Goal: Task Accomplishment & Management: Manage account settings

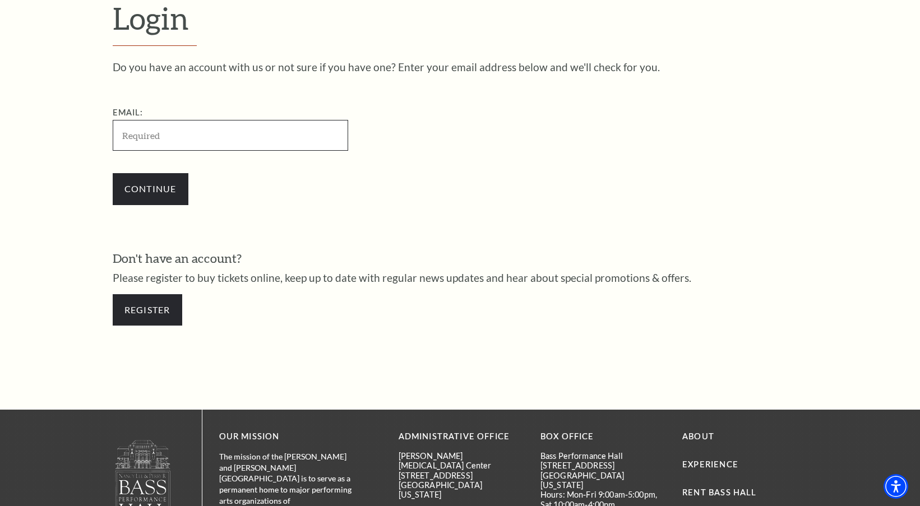
click at [164, 138] on input "Email:" at bounding box center [230, 135] width 235 height 31
paste input "[EMAIL_ADDRESS][DOMAIN_NAME]"
type input "[EMAIL_ADDRESS][DOMAIN_NAME]"
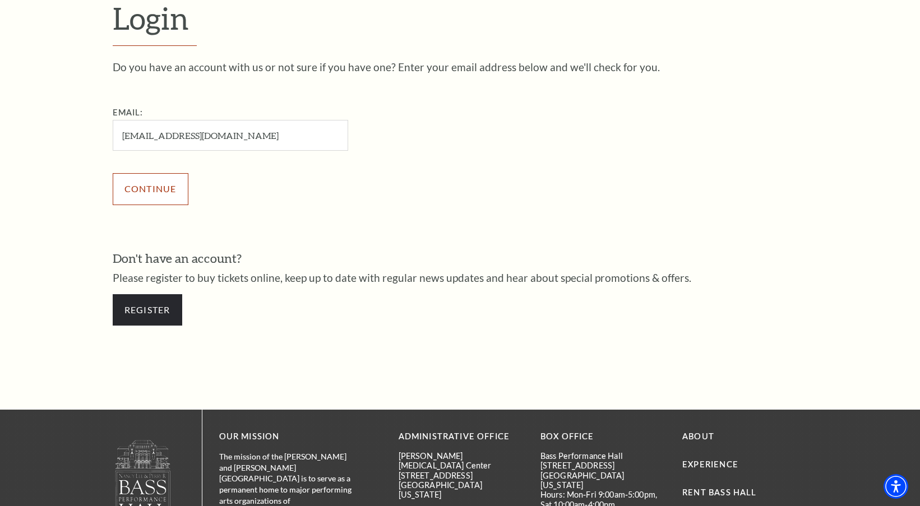
click at [143, 185] on input "Continue" at bounding box center [151, 188] width 76 height 31
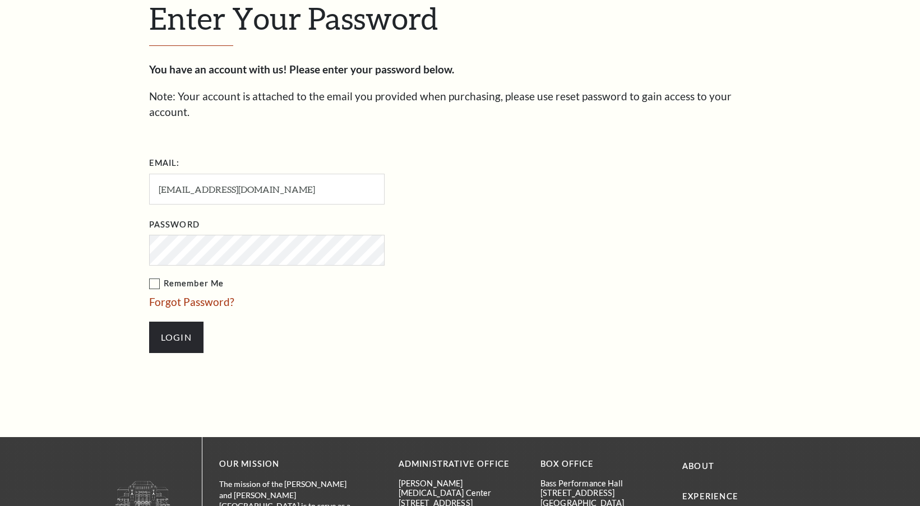
scroll to position [356, 0]
click at [161, 322] on input "Login" at bounding box center [176, 337] width 54 height 31
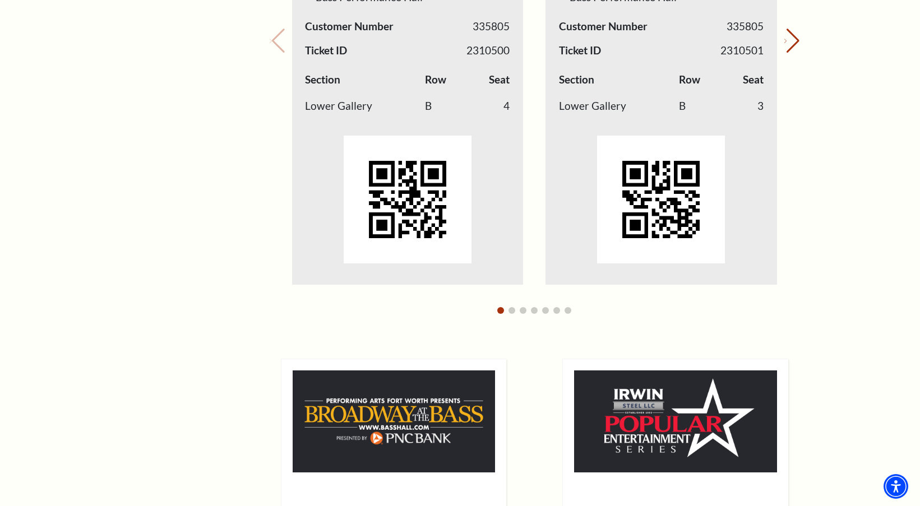
scroll to position [616, 0]
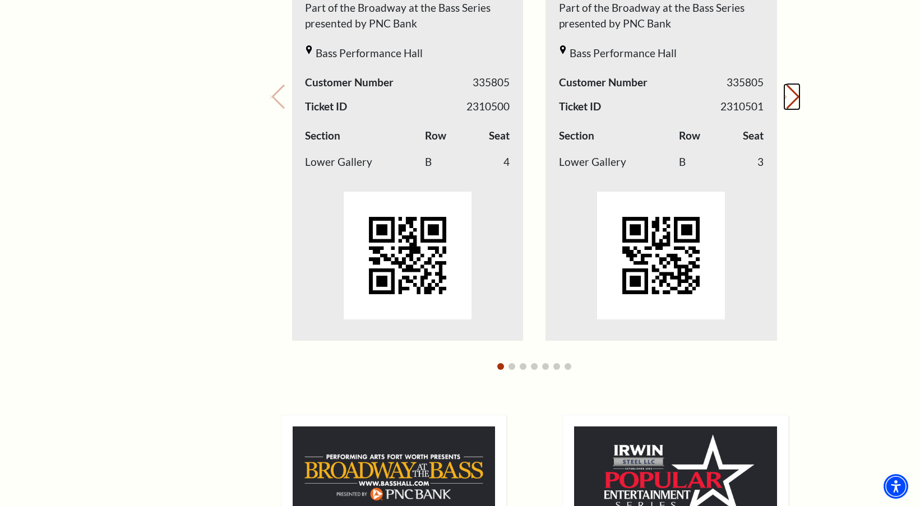
click at [792, 102] on button "Next slide." at bounding box center [791, 97] width 15 height 25
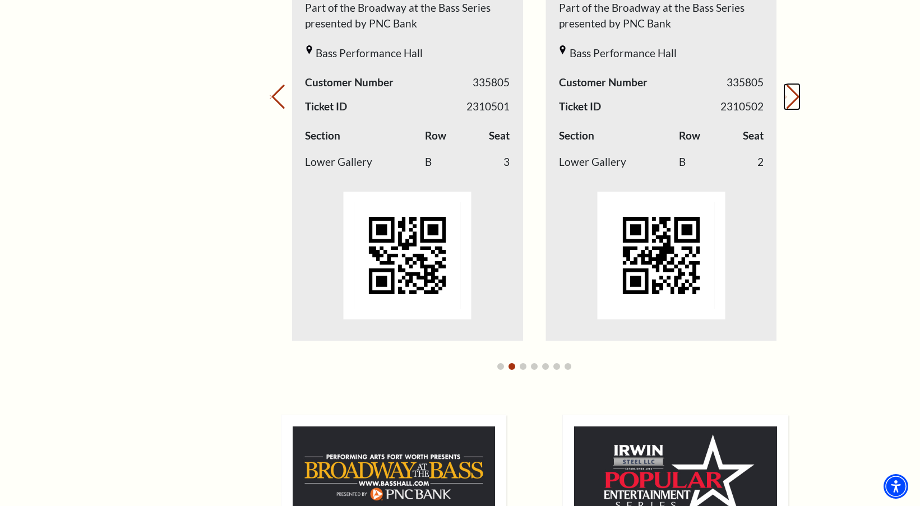
click at [792, 103] on button "Next slide." at bounding box center [791, 97] width 15 height 25
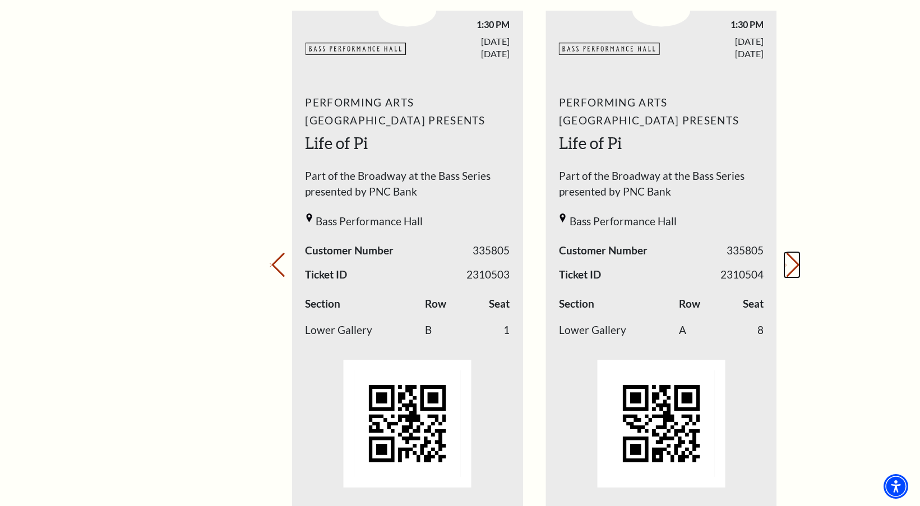
scroll to position [392, 0]
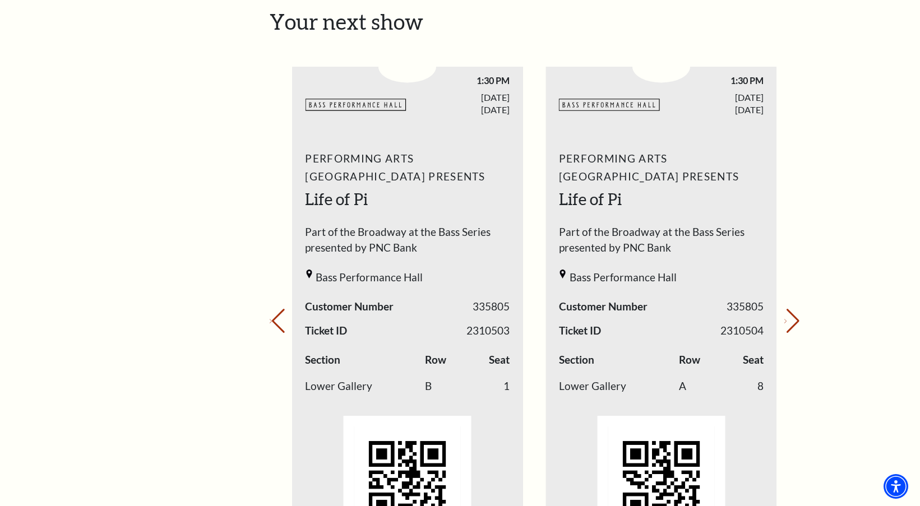
click at [786, 308] on div "Your next show Previous slide. Next slide." at bounding box center [535, 305] width 530 height 593
click at [784, 319] on icon "Next slide" at bounding box center [785, 321] width 2 height 4
click at [785, 319] on icon "Next slide" at bounding box center [785, 321] width 2 height 4
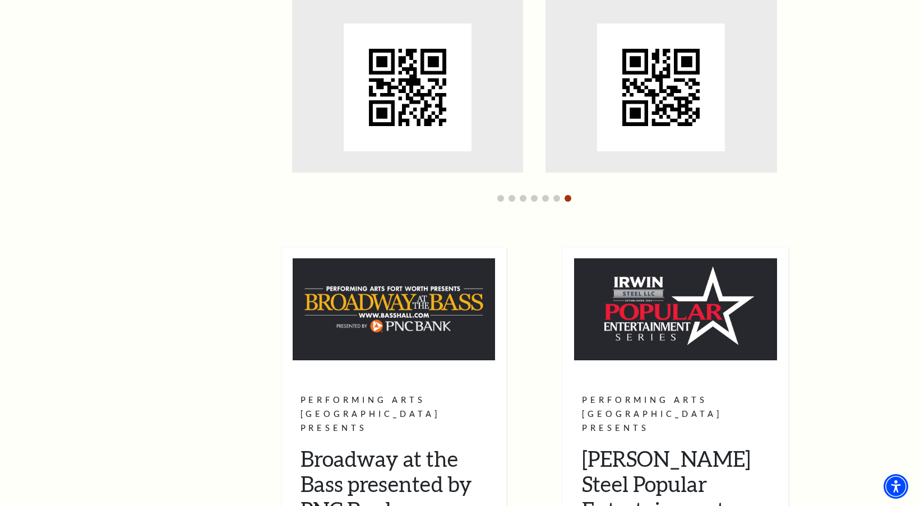
scroll to position [672, 0]
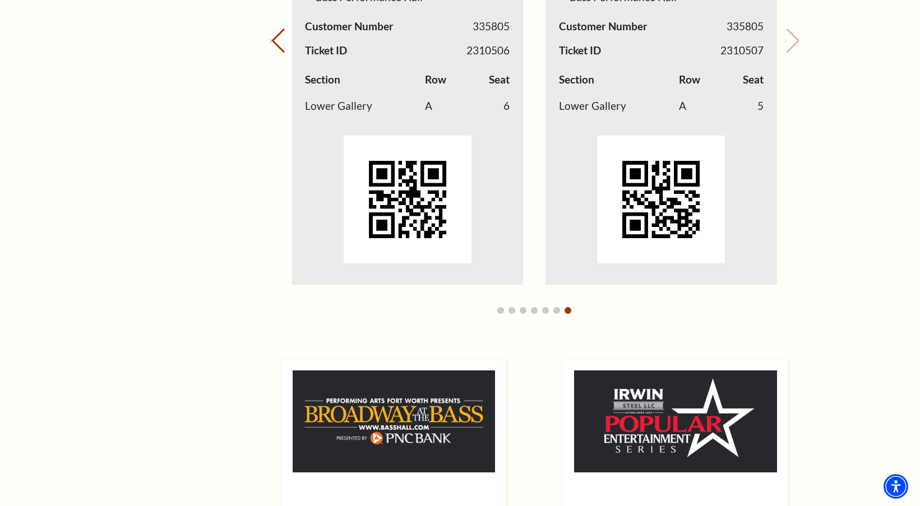
click at [207, 127] on div "My Account Home My Profile Upcoming Performances Past Performances" at bounding box center [170, 154] width 115 height 1444
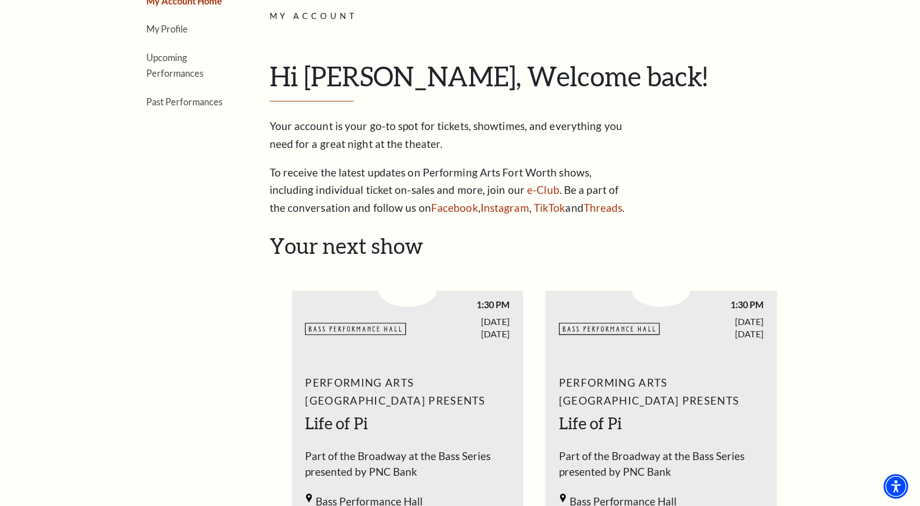
scroll to position [280, 0]
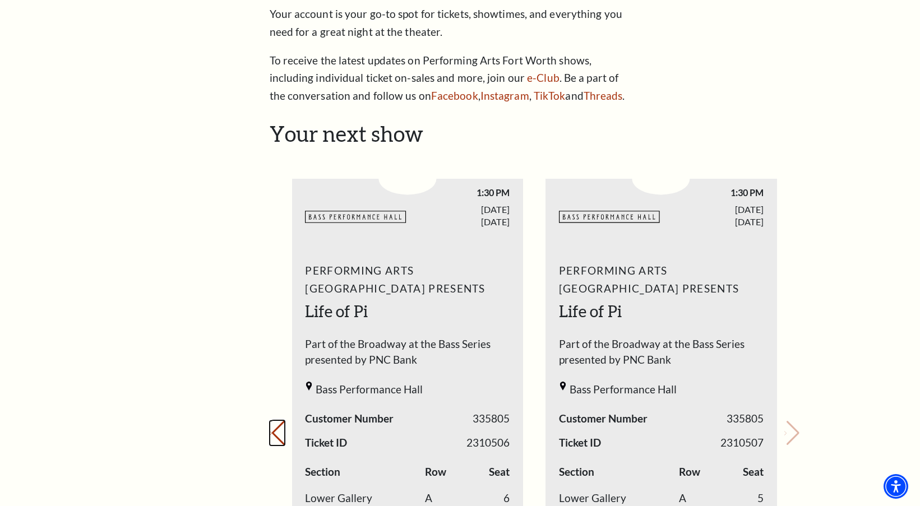
click at [277, 431] on button "Previous slide." at bounding box center [277, 433] width 15 height 25
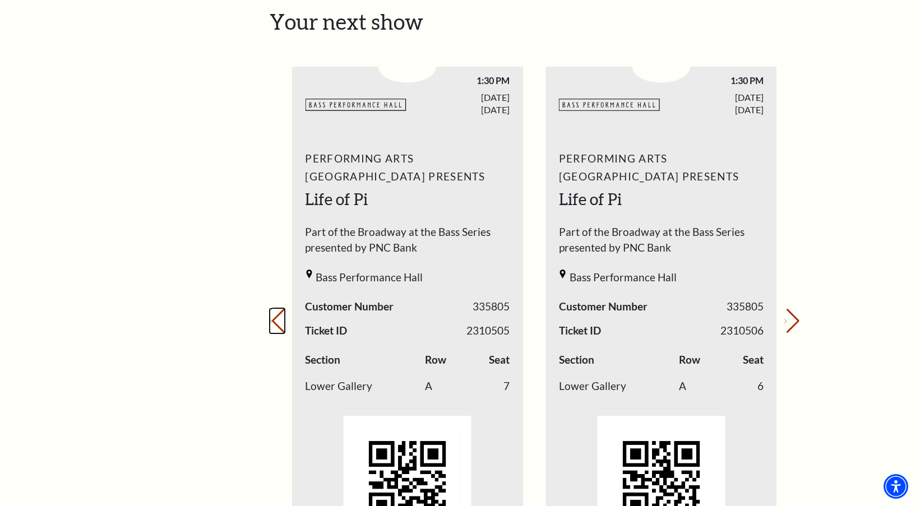
click at [276, 318] on button "Previous slide." at bounding box center [277, 321] width 15 height 25
click at [278, 317] on button "Previous slide." at bounding box center [277, 321] width 15 height 25
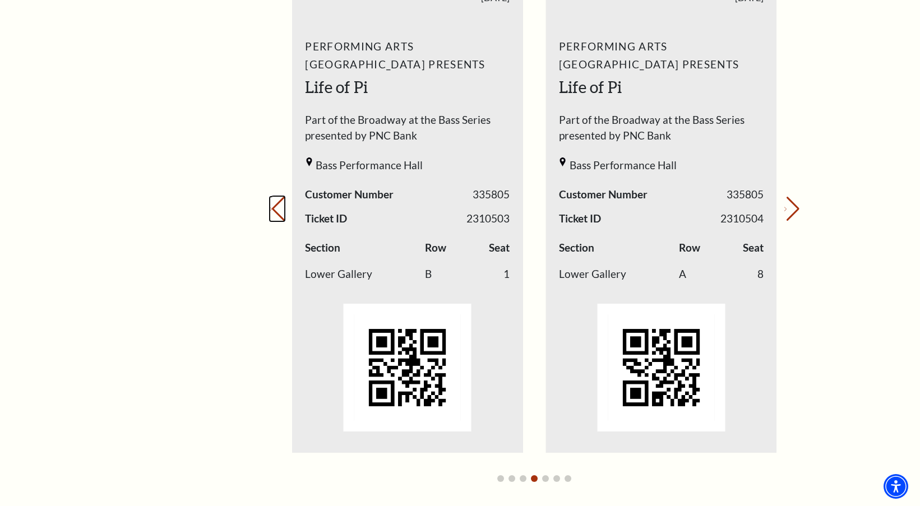
scroll to position [616, 0]
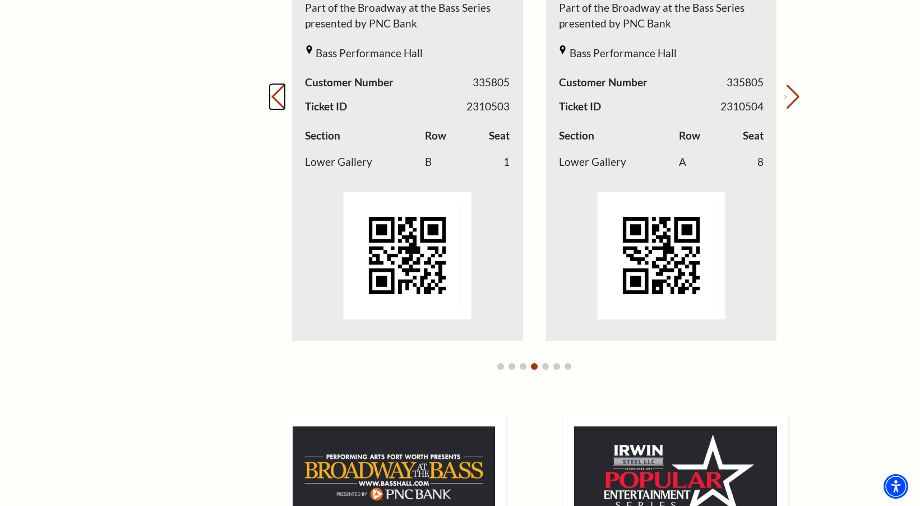
click at [281, 104] on button "Previous slide." at bounding box center [277, 97] width 15 height 25
click at [285, 99] on button "Previous slide." at bounding box center [277, 97] width 15 height 25
click at [284, 99] on div "Your next show Previous slide. Next slide." at bounding box center [535, 81] width 530 height 593
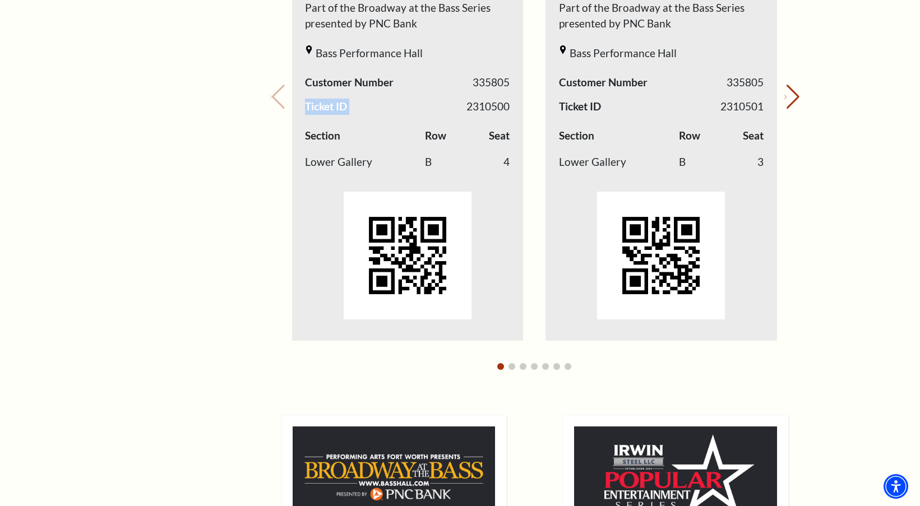
click at [284, 99] on div "Your next show Previous slide. Next slide." at bounding box center [535, 81] width 530 height 593
click at [785, 96] on button "Next slide." at bounding box center [791, 97] width 15 height 25
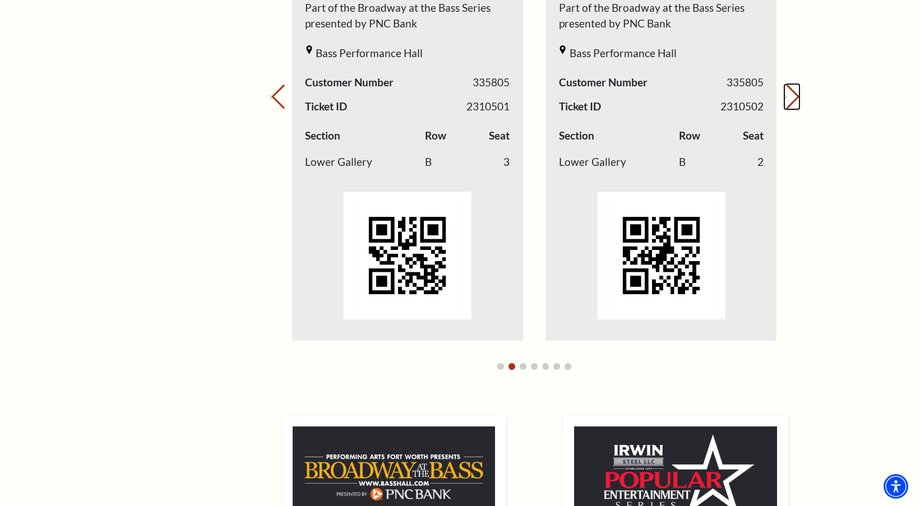
click at [785, 96] on button "Next slide." at bounding box center [791, 97] width 15 height 25
click at [784, 94] on button "Next slide." at bounding box center [791, 97] width 15 height 25
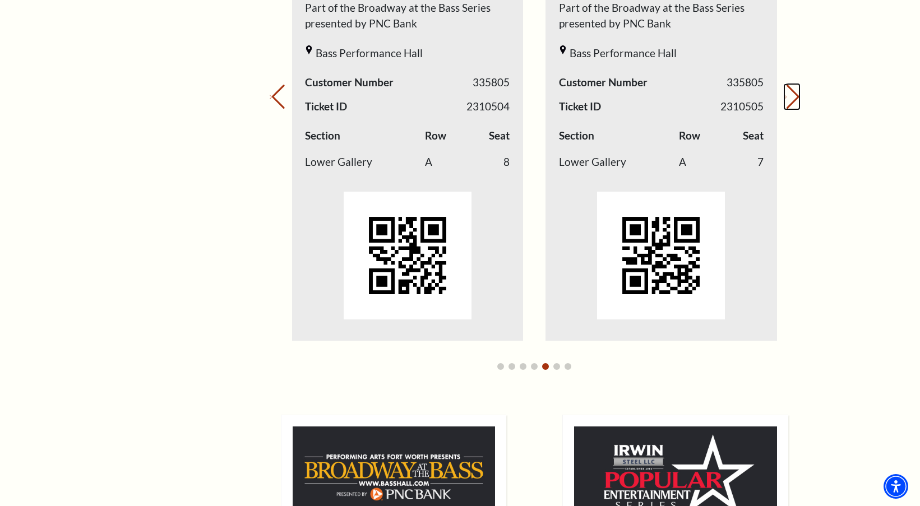
click at [786, 96] on button "Next slide." at bounding box center [791, 97] width 15 height 25
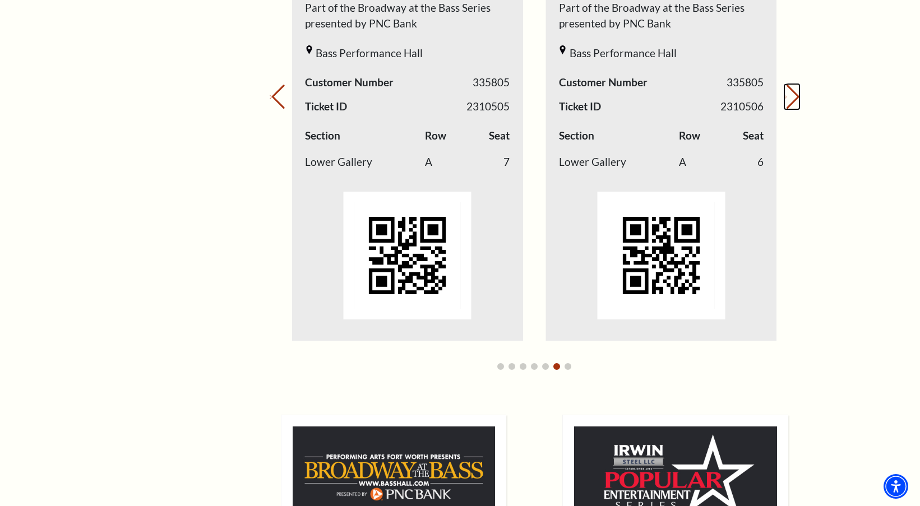
click at [786, 96] on button "Next slide." at bounding box center [791, 97] width 15 height 25
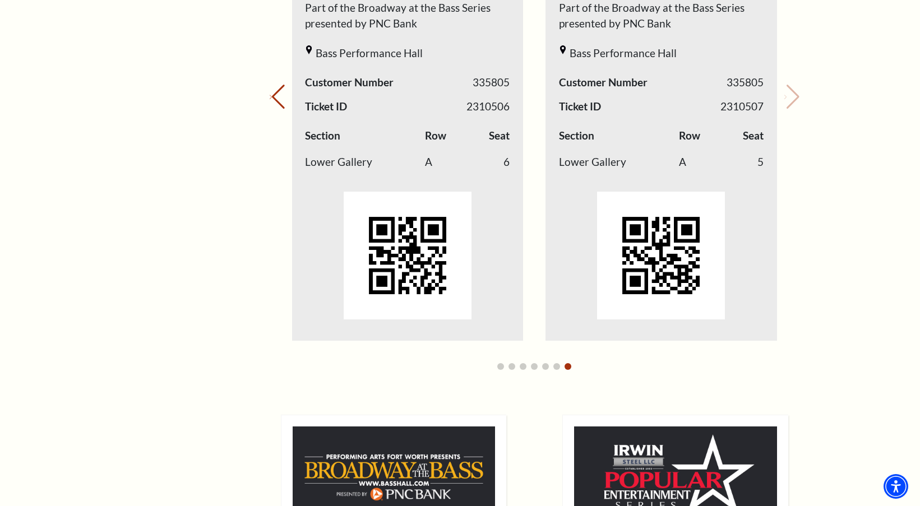
click at [786, 97] on div "Your next show Previous slide. Next slide." at bounding box center [535, 81] width 530 height 593
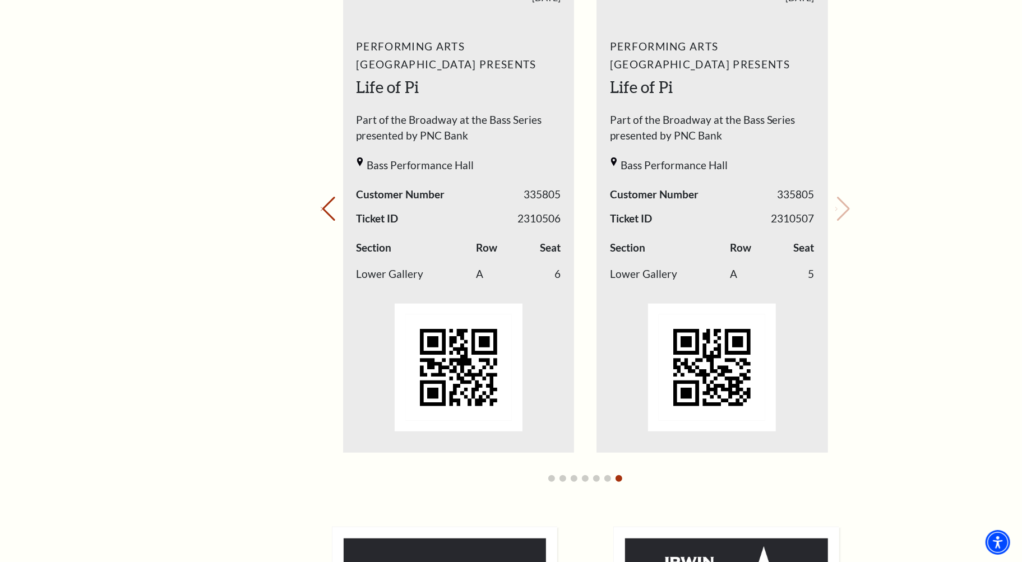
scroll to position [442, 0]
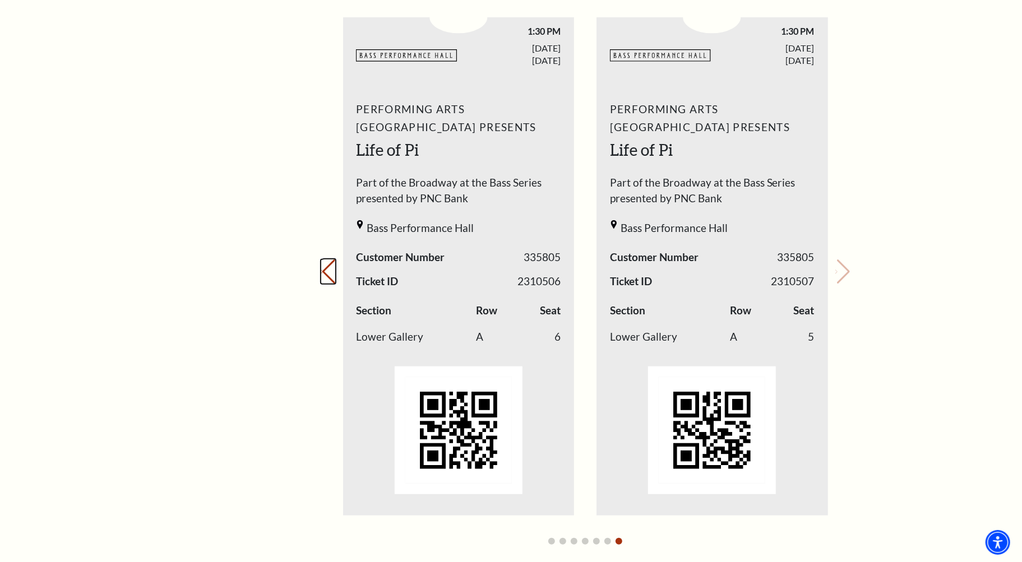
click at [334, 275] on button "Previous slide." at bounding box center [328, 271] width 15 height 25
click at [324, 265] on button "Previous slide." at bounding box center [328, 271] width 15 height 25
click at [328, 265] on button "Previous slide." at bounding box center [328, 271] width 15 height 25
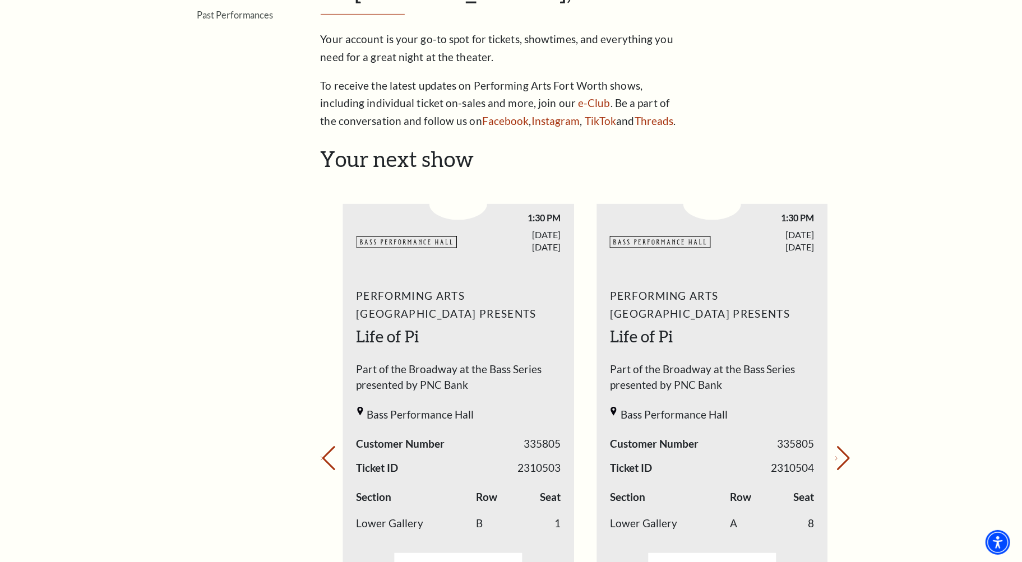
scroll to position [0, 0]
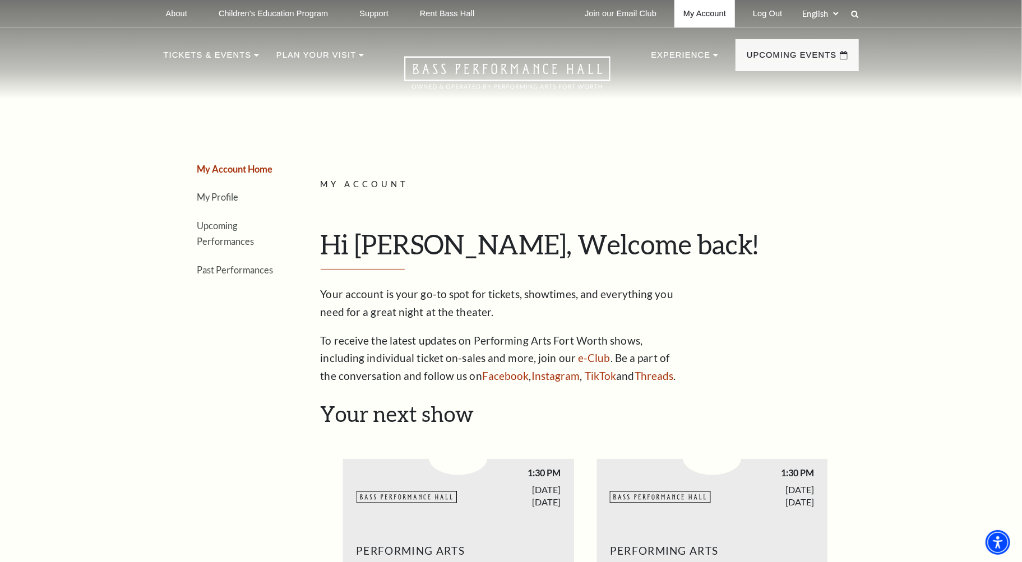
click at [721, 17] on link "My Account" at bounding box center [704, 13] width 61 height 27
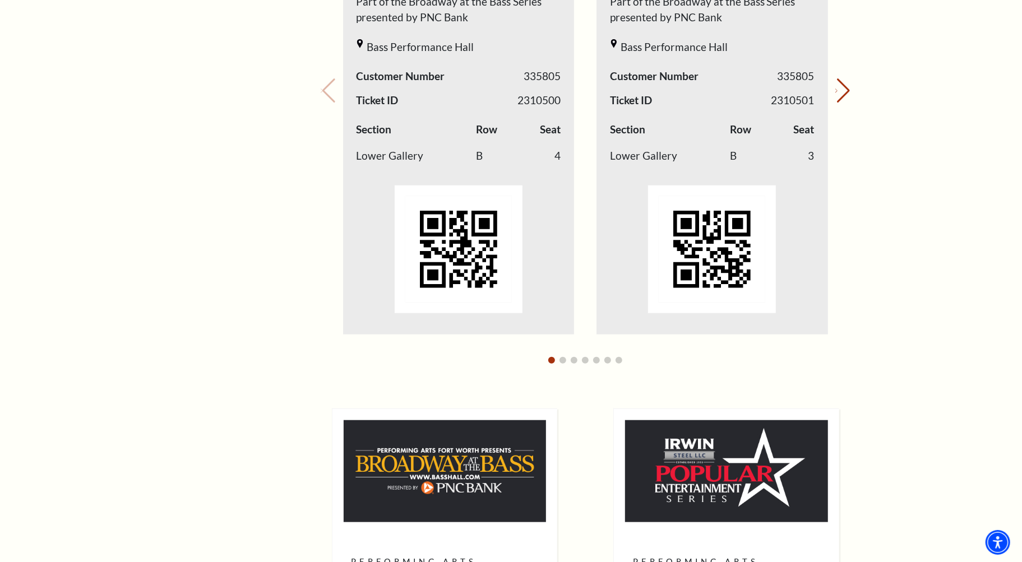
scroll to position [498, 0]
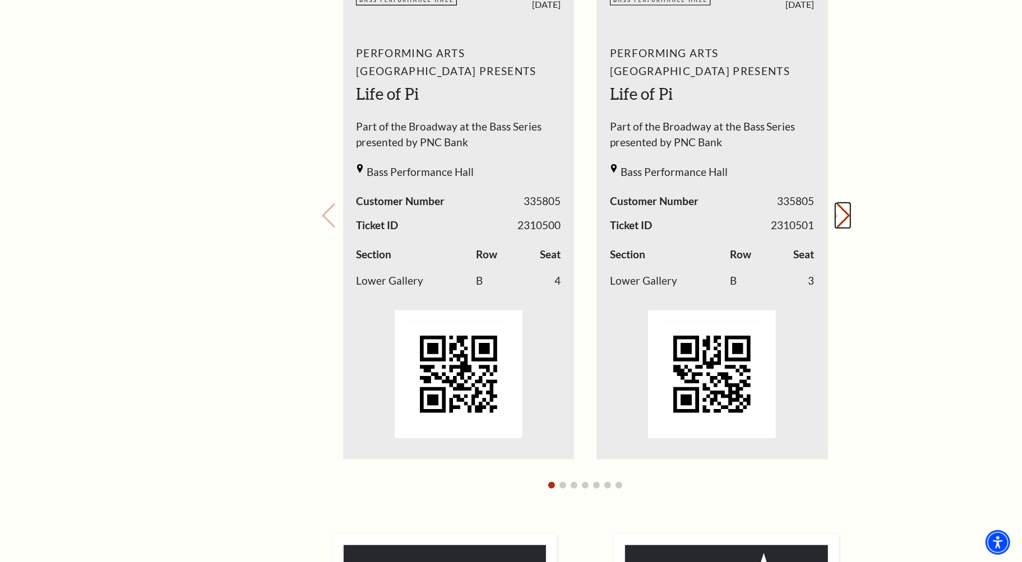
click at [843, 209] on button "Next slide." at bounding box center [842, 215] width 15 height 25
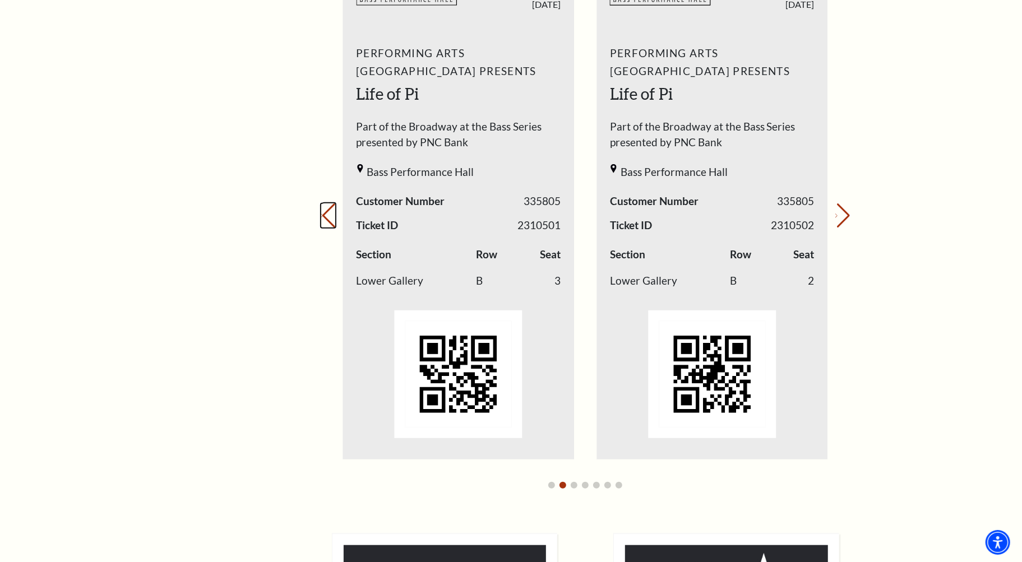
click at [336, 214] on button "Previous slide." at bounding box center [328, 215] width 15 height 25
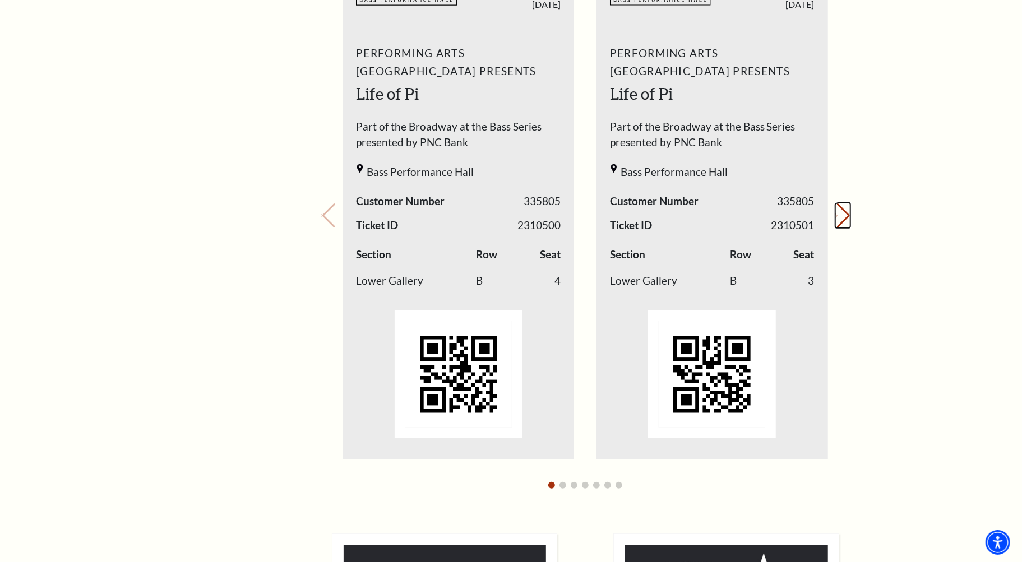
click at [835, 219] on button "Next slide." at bounding box center [842, 215] width 15 height 25
click at [835, 217] on button "Next slide." at bounding box center [842, 215] width 15 height 25
click at [835, 219] on button "Next slide." at bounding box center [842, 215] width 15 height 25
click at [835, 220] on button "Next slide." at bounding box center [842, 215] width 15 height 25
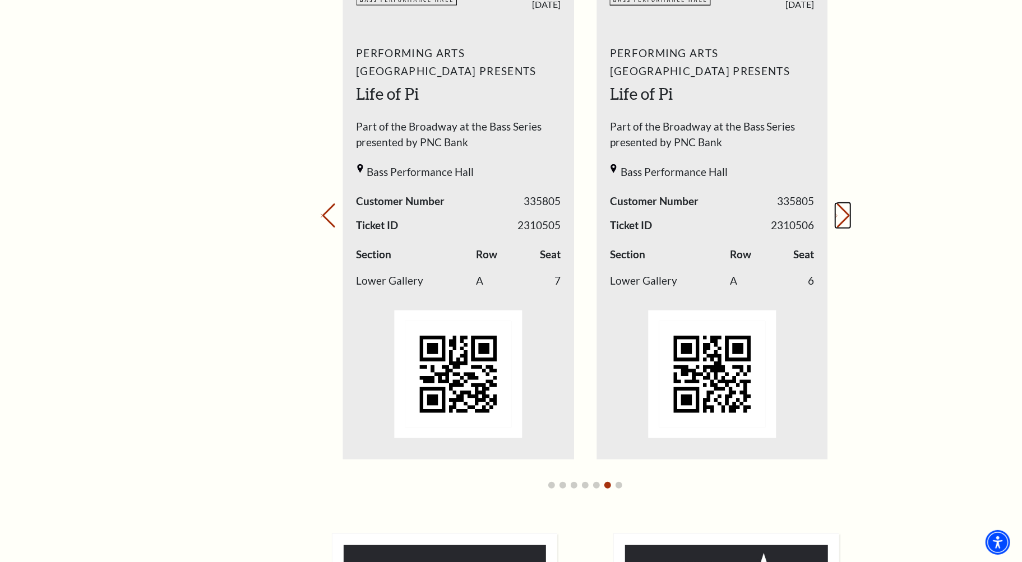
click at [835, 220] on button "Next slide." at bounding box center [842, 215] width 15 height 25
click at [224, 120] on div "My Account Home My Profile Upcoming Performances Past Performances" at bounding box center [221, 329] width 115 height 1444
click at [205, 225] on div "My Account Home My Profile Upcoming Performances Past Performances" at bounding box center [221, 329] width 115 height 1444
